Goal: Transaction & Acquisition: Purchase product/service

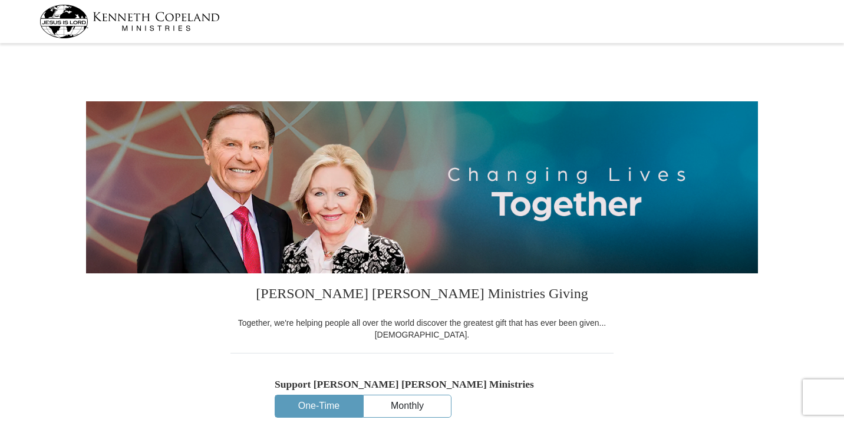
select select "MO"
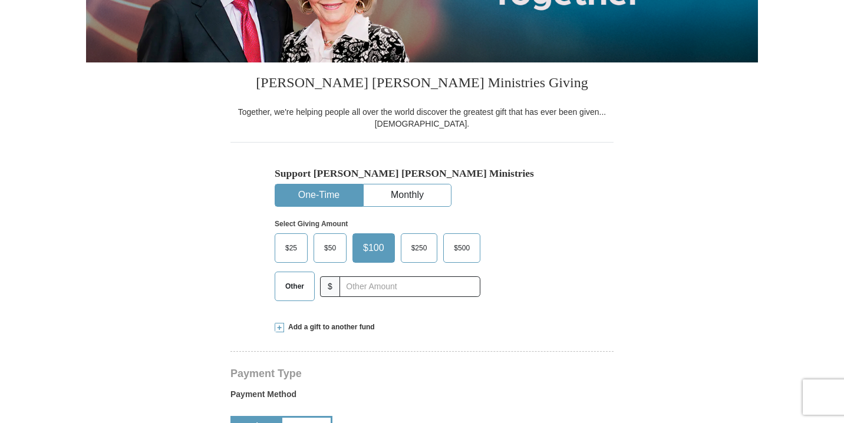
scroll to position [213, 0]
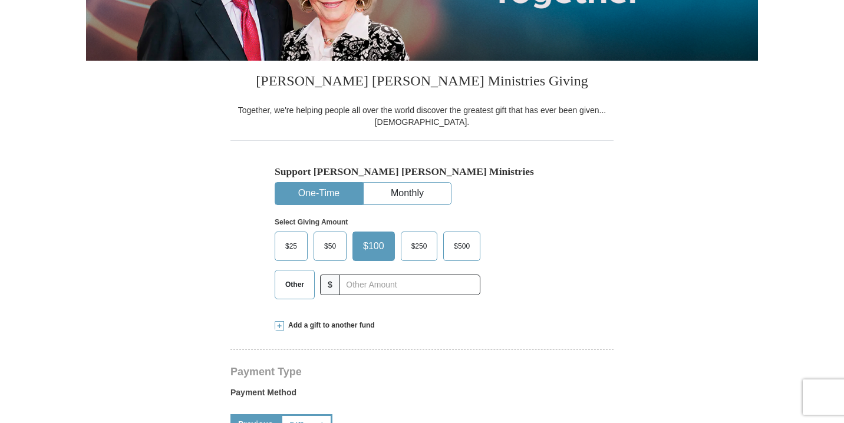
click at [287, 281] on span "Other" at bounding box center [294, 285] width 31 height 18
click at [0, 0] on input "Other" at bounding box center [0, 0] width 0 height 0
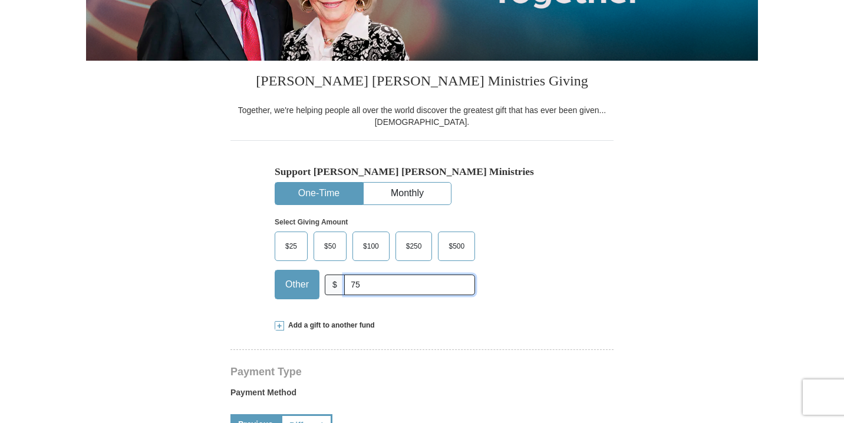
type input "75"
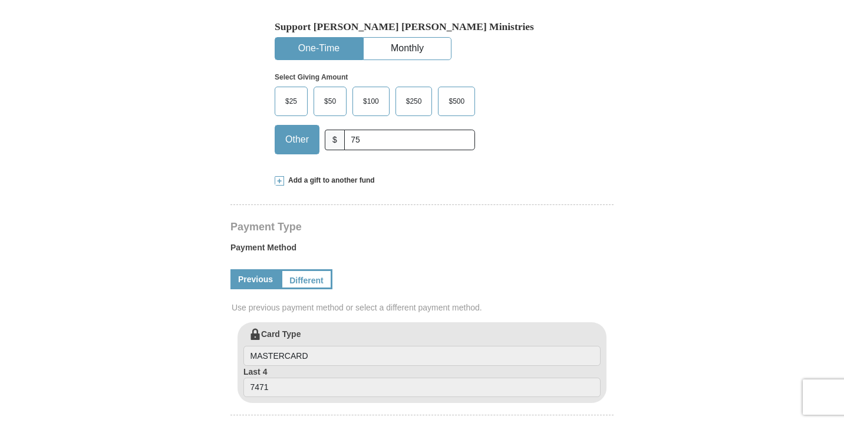
scroll to position [338, 0]
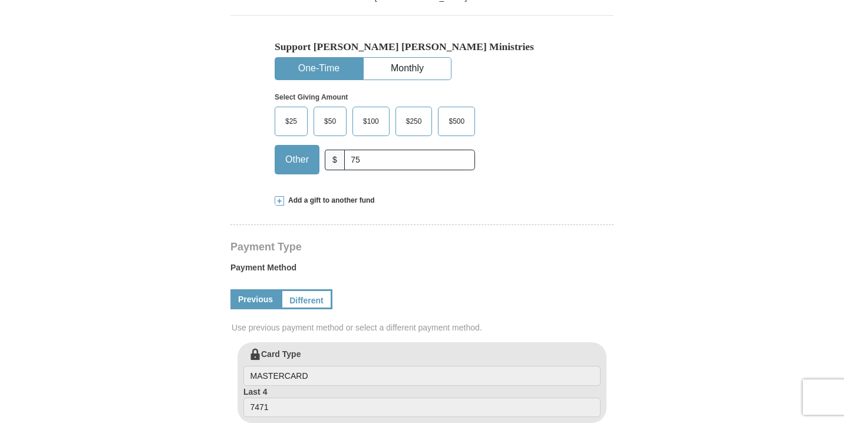
click at [278, 200] on span at bounding box center [279, 200] width 9 height 9
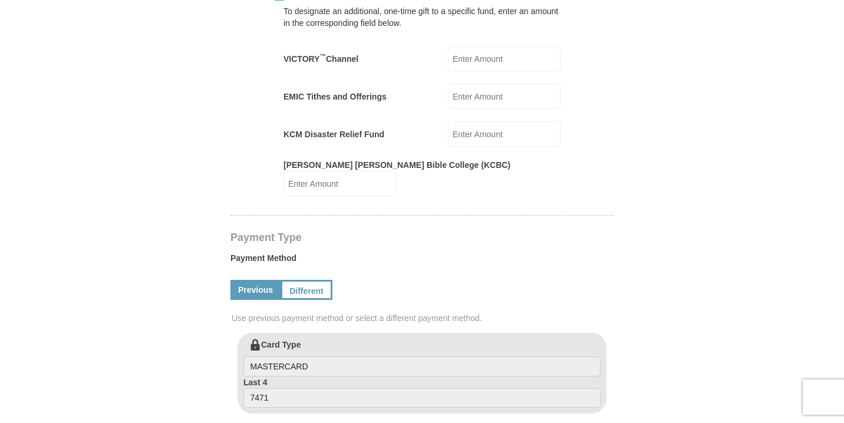
scroll to position [544, 0]
click at [508, 101] on input "EMIC Tithes and Offerings" at bounding box center [504, 95] width 113 height 25
type input "75"
click at [225, 122] on form "[PERSON_NAME] [PERSON_NAME] Ministries Giving Together, we're helping people al…" at bounding box center [422, 246] width 672 height 1485
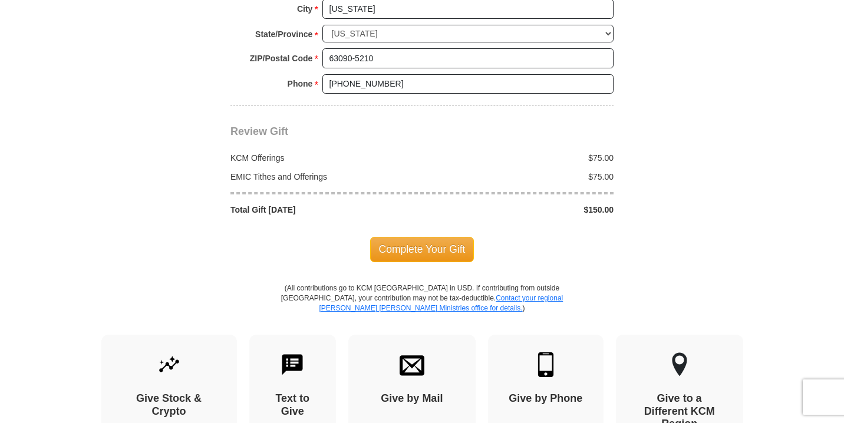
scroll to position [1197, 0]
click at [418, 236] on span "Complete Your Gift" at bounding box center [422, 248] width 104 height 25
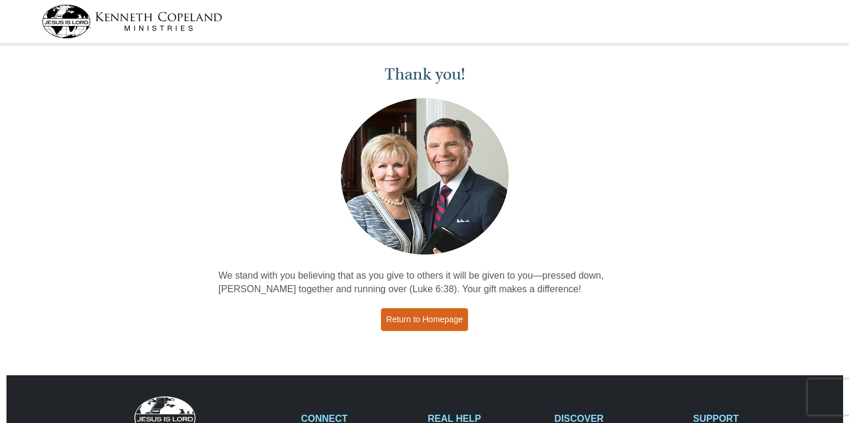
click at [427, 325] on link "Return to Homepage" at bounding box center [424, 319] width 87 height 23
